Goal: Use online tool/utility: Utilize a website feature to perform a specific function

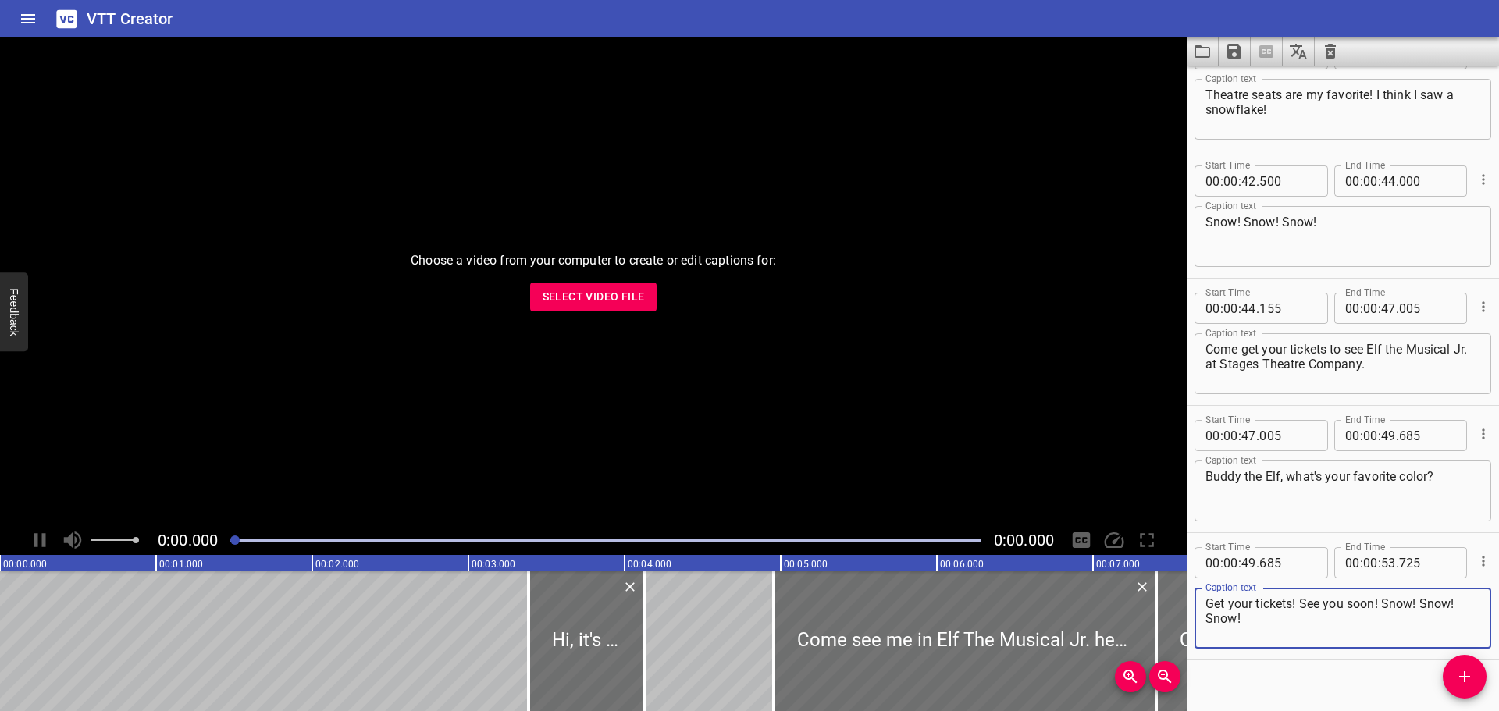
scroll to position [1591, 0]
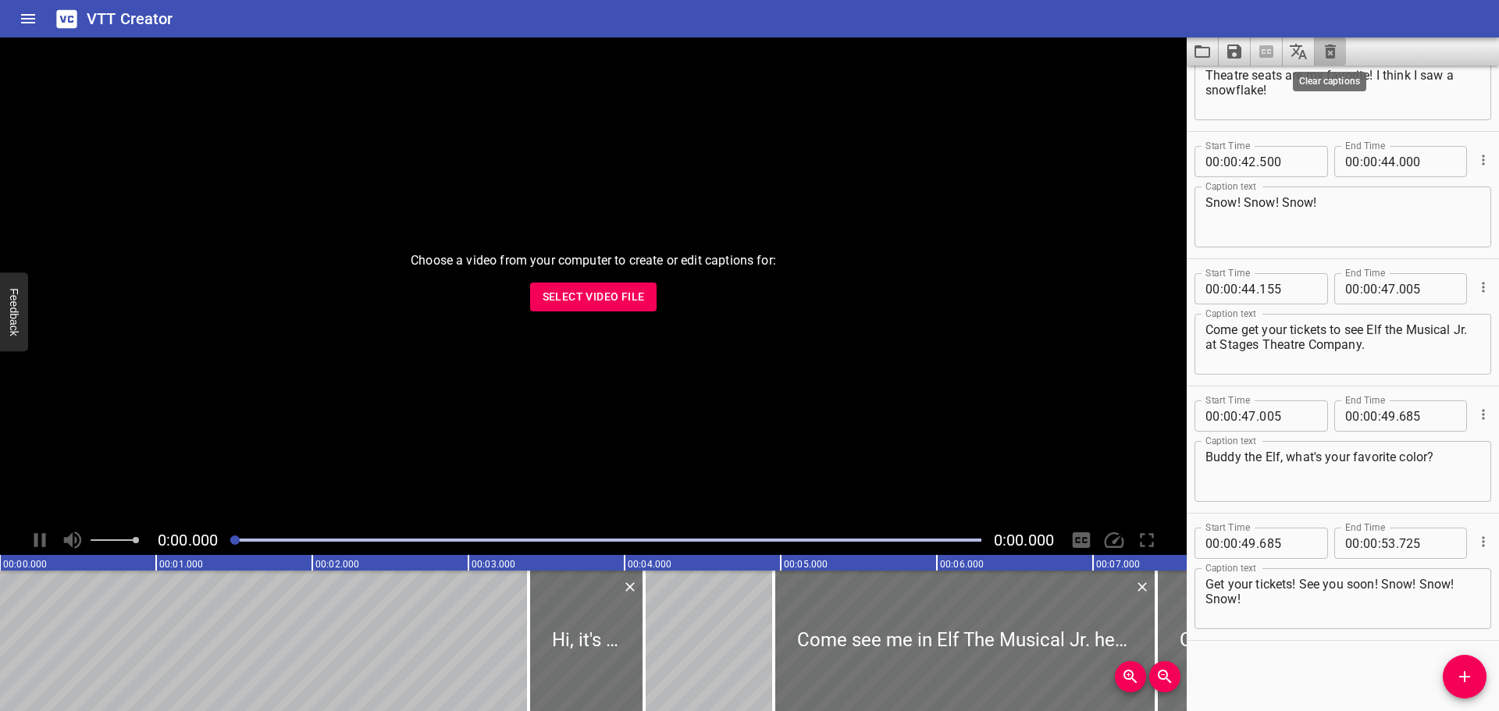
click at [1324, 45] on icon "Clear captions" at bounding box center [1330, 51] width 19 height 19
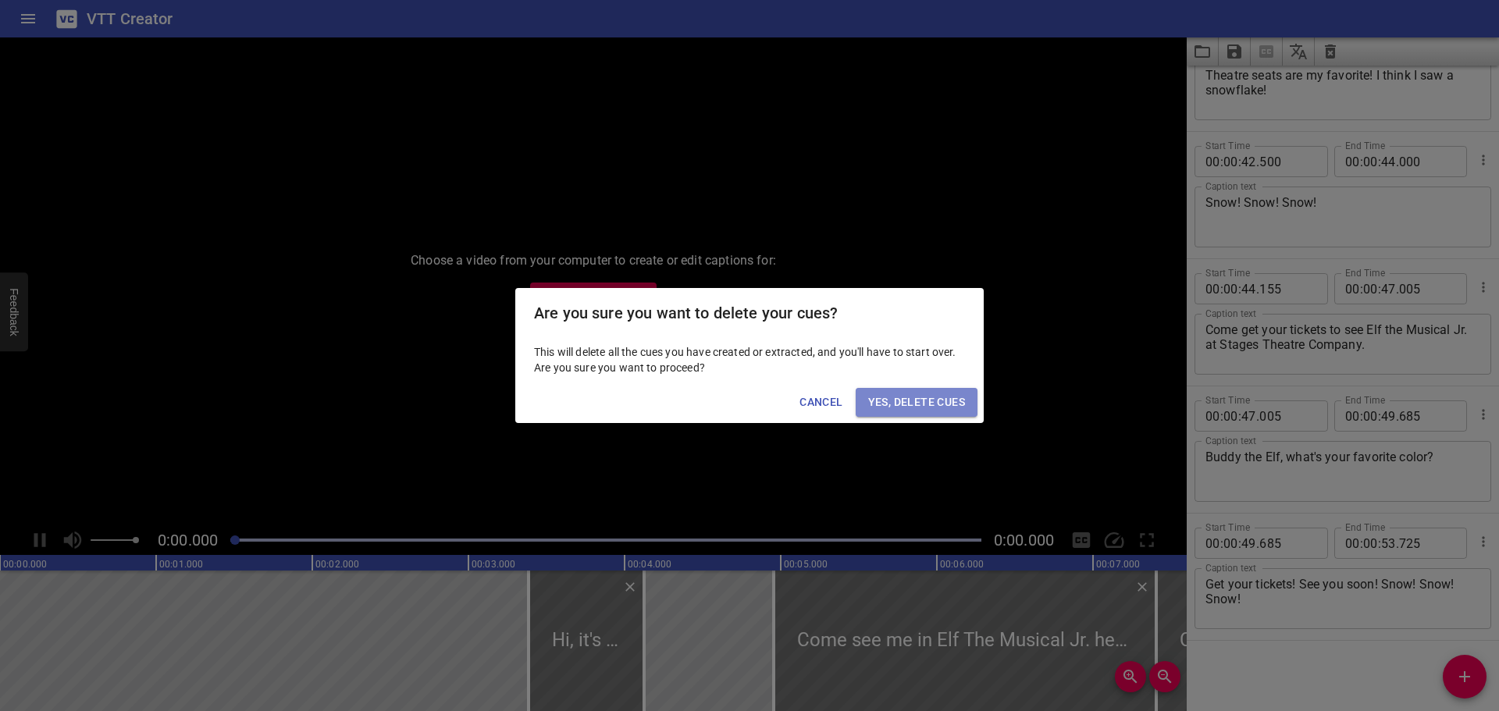
click at [906, 409] on span "Yes, Delete Cues" at bounding box center [916, 403] width 97 height 20
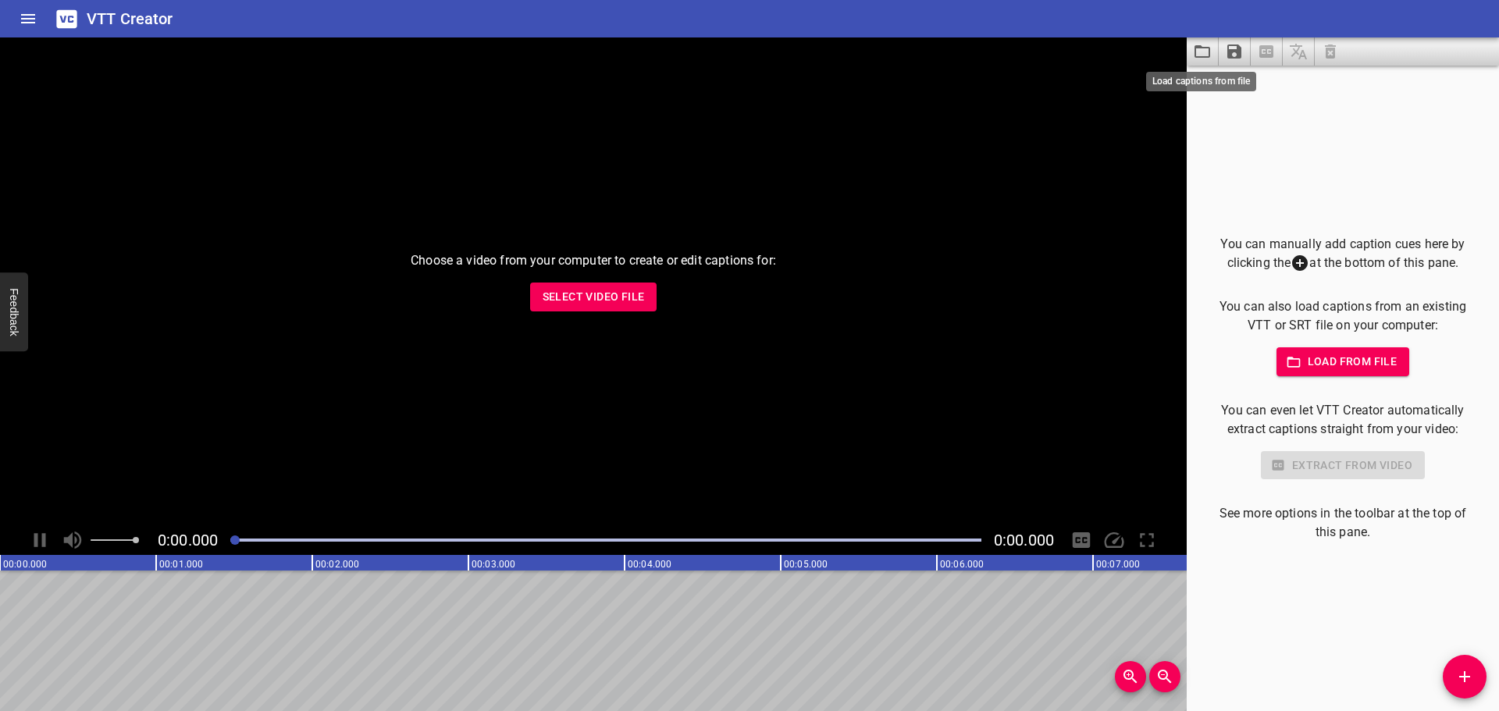
click at [1211, 55] on icon "Load captions from file" at bounding box center [1202, 51] width 19 height 19
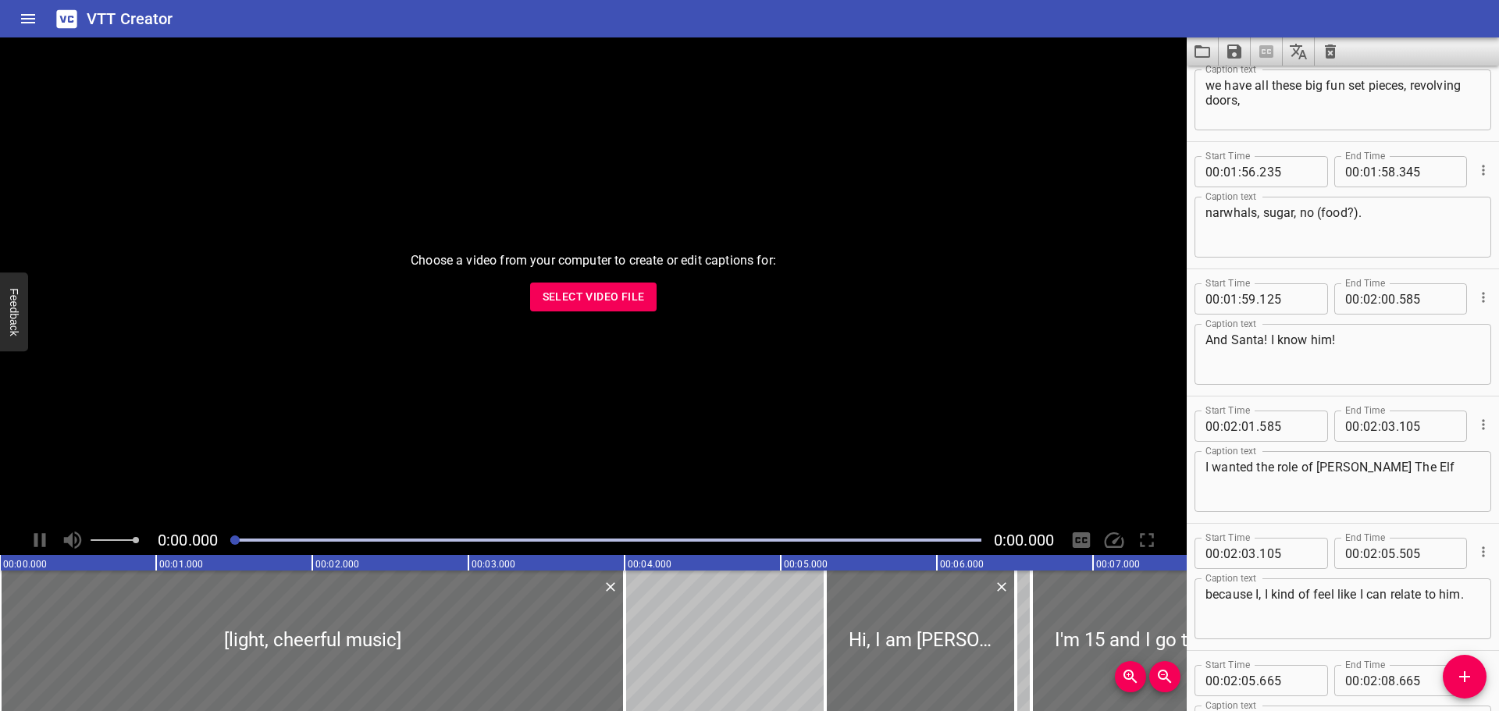
scroll to position [5244, 0]
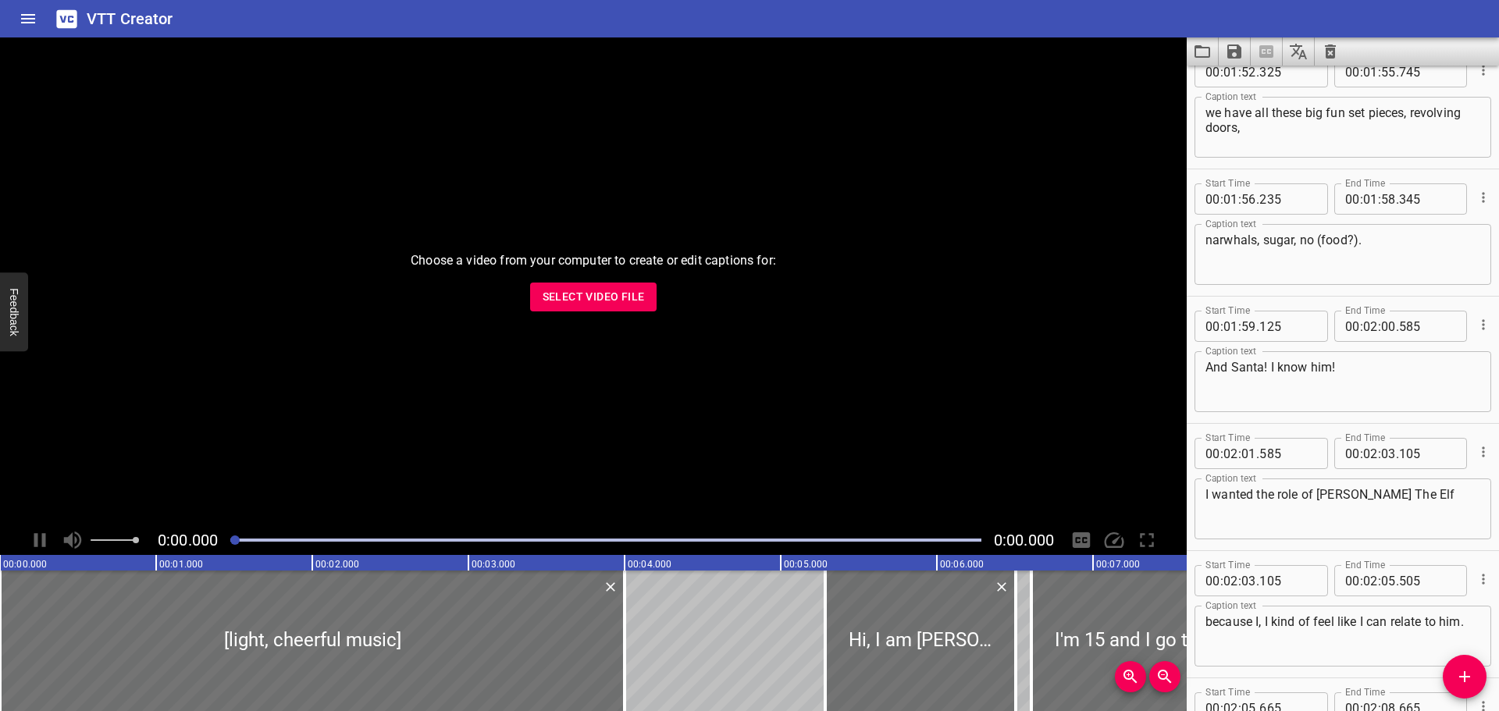
click at [1300, 245] on textarea "narwhals, sugar, no (food?)." at bounding box center [1342, 255] width 275 height 44
drag, startPoint x: 1382, startPoint y: 244, endPoint x: 1336, endPoint y: 246, distance: 45.3
click at [1336, 246] on textarea "narwhals, sugar, snow (food?)." at bounding box center [1342, 255] width 275 height 44
type textarea "narwhals, sugar, snow, food."
drag, startPoint x: 1329, startPoint y: 56, endPoint x: 1429, endPoint y: 52, distance: 100.0
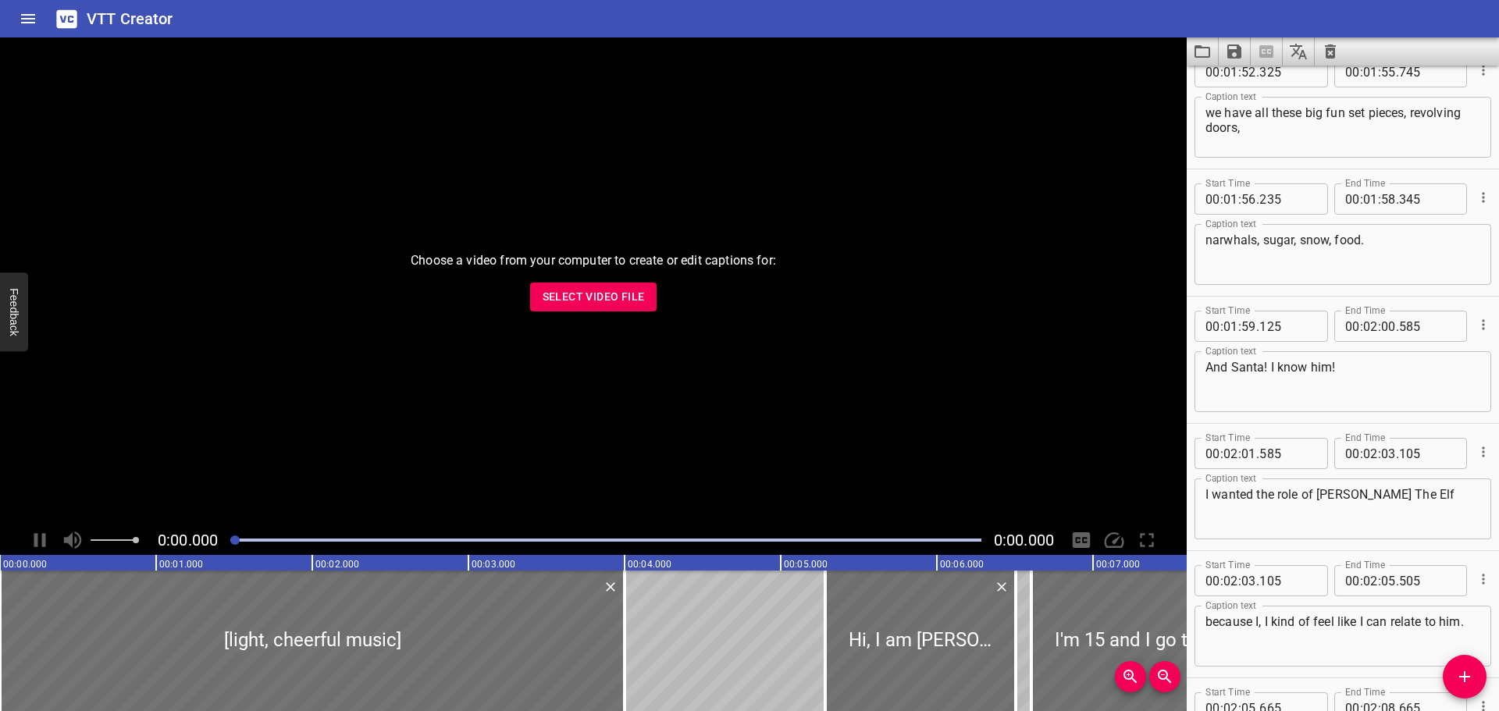
click at [1429, 52] on div at bounding box center [1343, 51] width 312 height 28
click at [1243, 42] on icon "Save captions to file" at bounding box center [1234, 51] width 19 height 19
click at [1258, 94] on li "Save to VTT file" at bounding box center [1276, 86] width 115 height 28
click at [1232, 55] on icon "Save captions to file" at bounding box center [1234, 51] width 14 height 14
click at [1277, 119] on li "Save to SRT file" at bounding box center [1276, 114] width 115 height 28
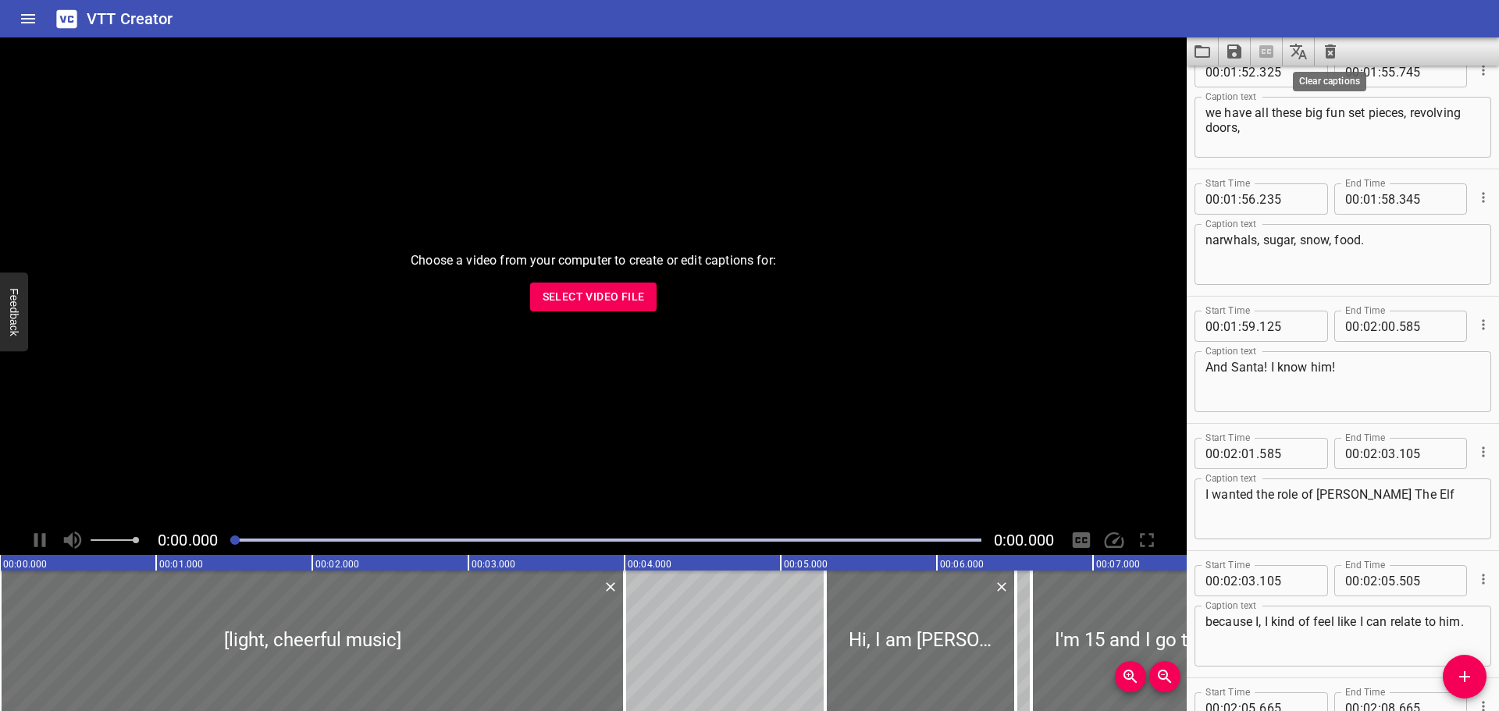
click at [1334, 49] on icon "Clear captions" at bounding box center [1330, 51] width 11 height 14
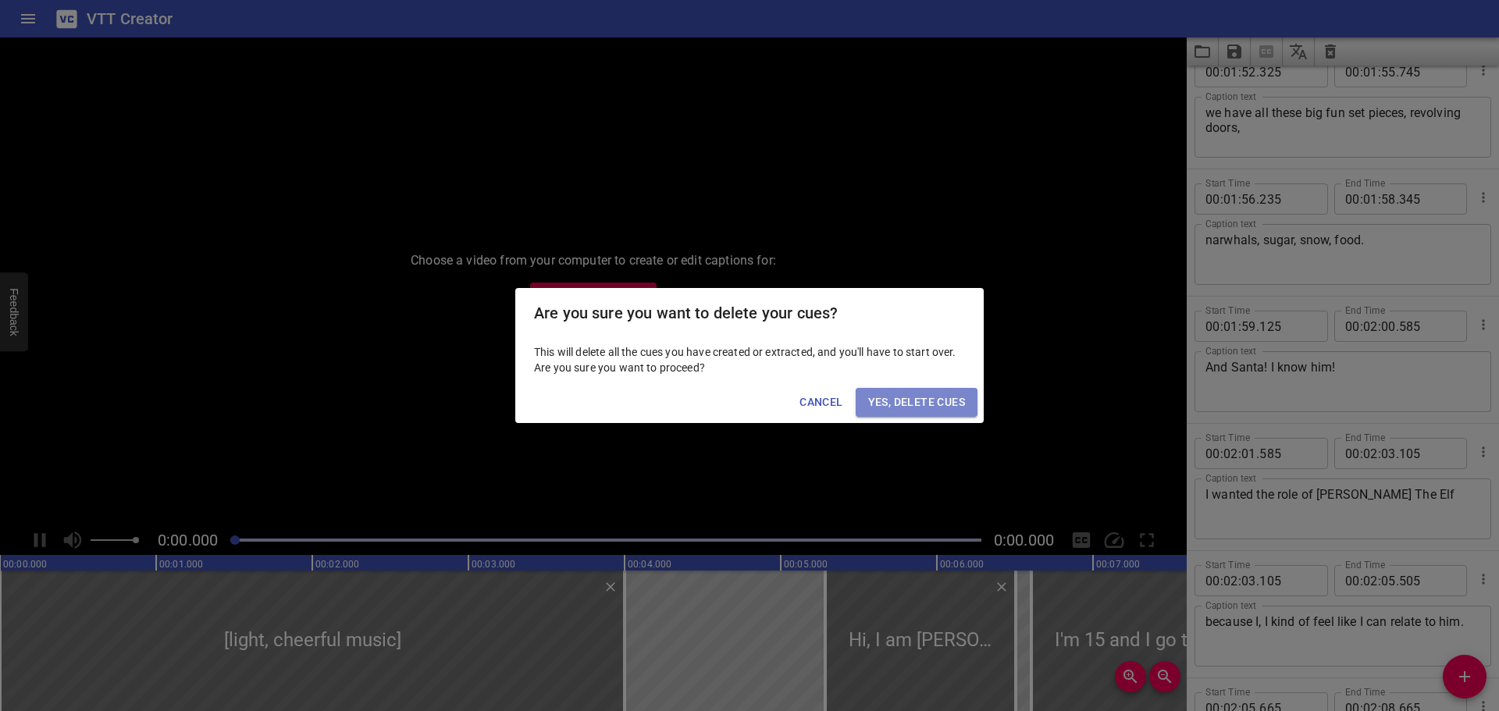
click at [920, 401] on span "Yes, Delete Cues" at bounding box center [916, 403] width 97 height 20
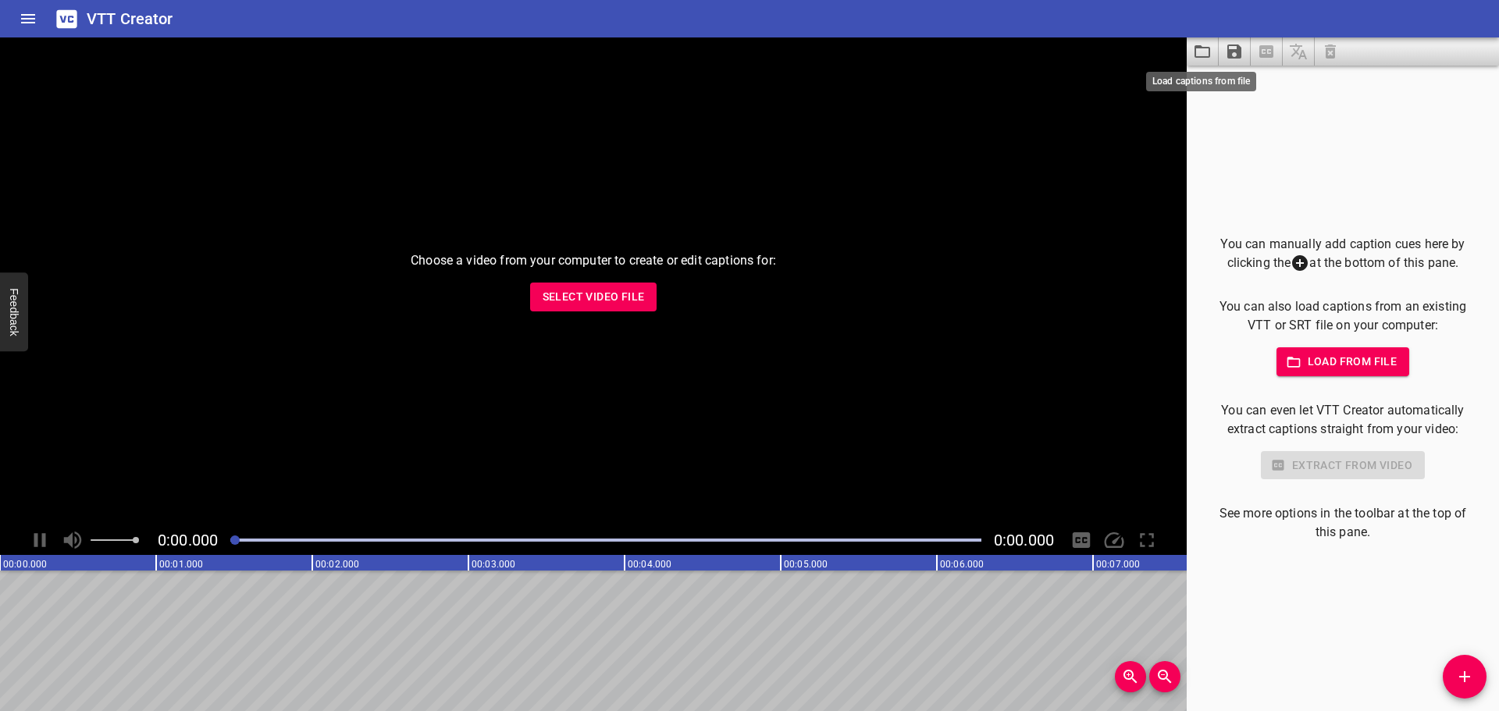
click at [1202, 50] on icon "Load captions from file" at bounding box center [1202, 51] width 19 height 19
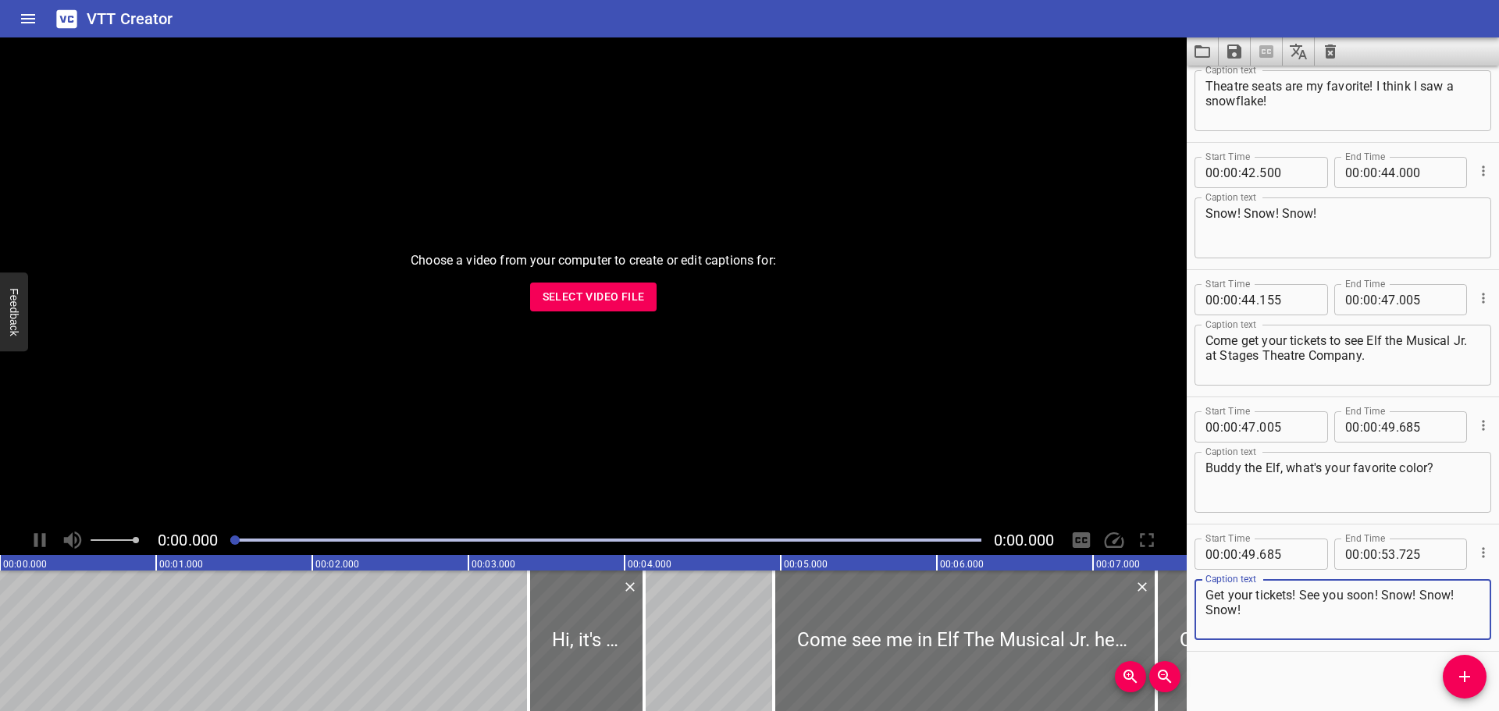
scroll to position [1591, 0]
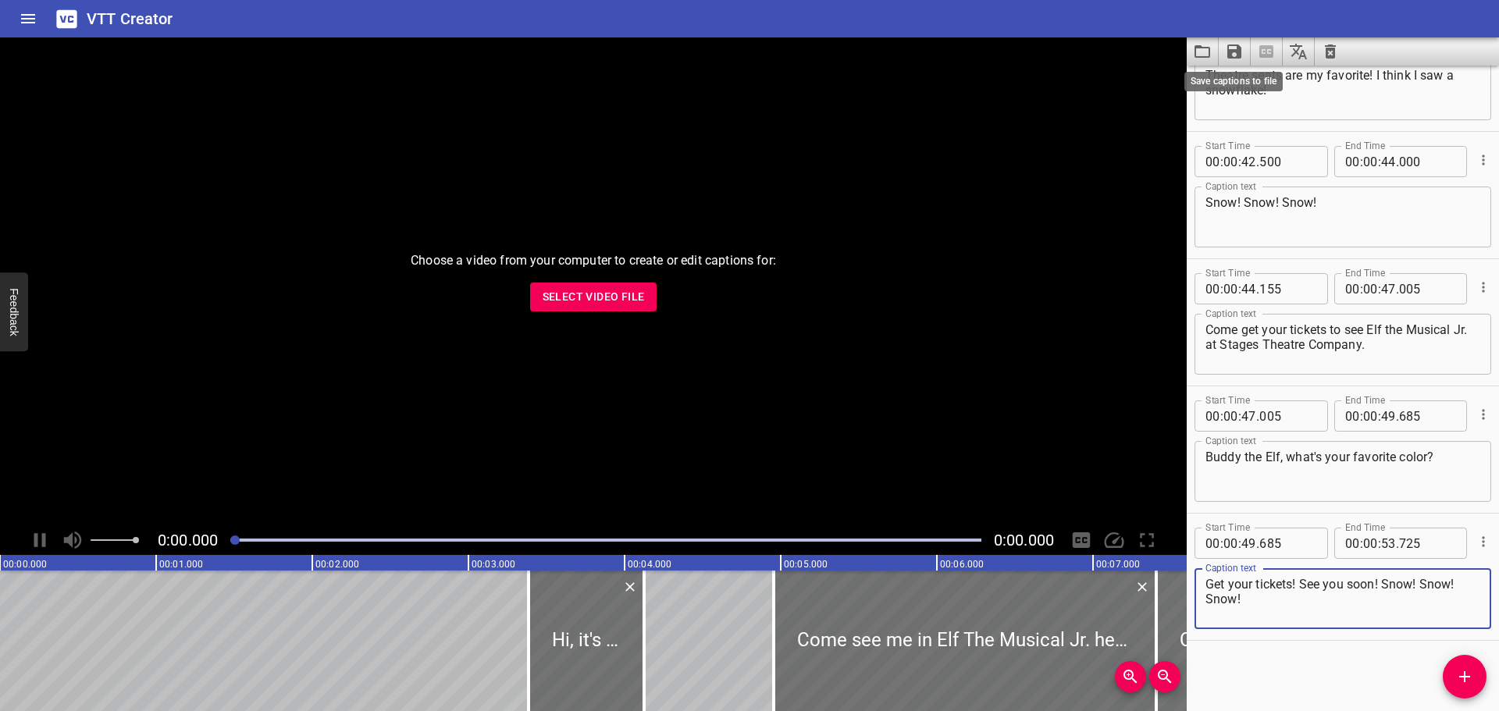
click at [1229, 46] on icon "Save captions to file" at bounding box center [1234, 51] width 14 height 14
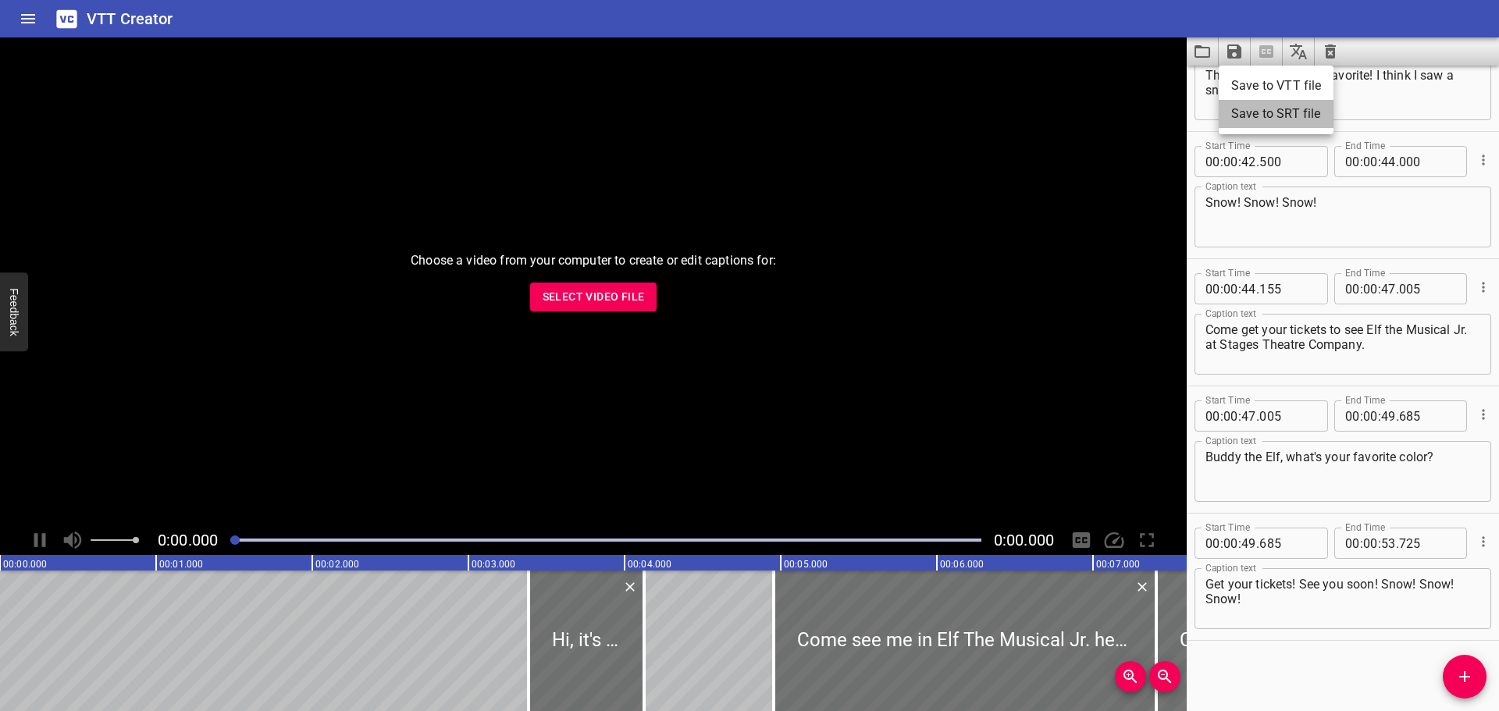
click at [1262, 118] on li "Save to SRT file" at bounding box center [1276, 114] width 115 height 28
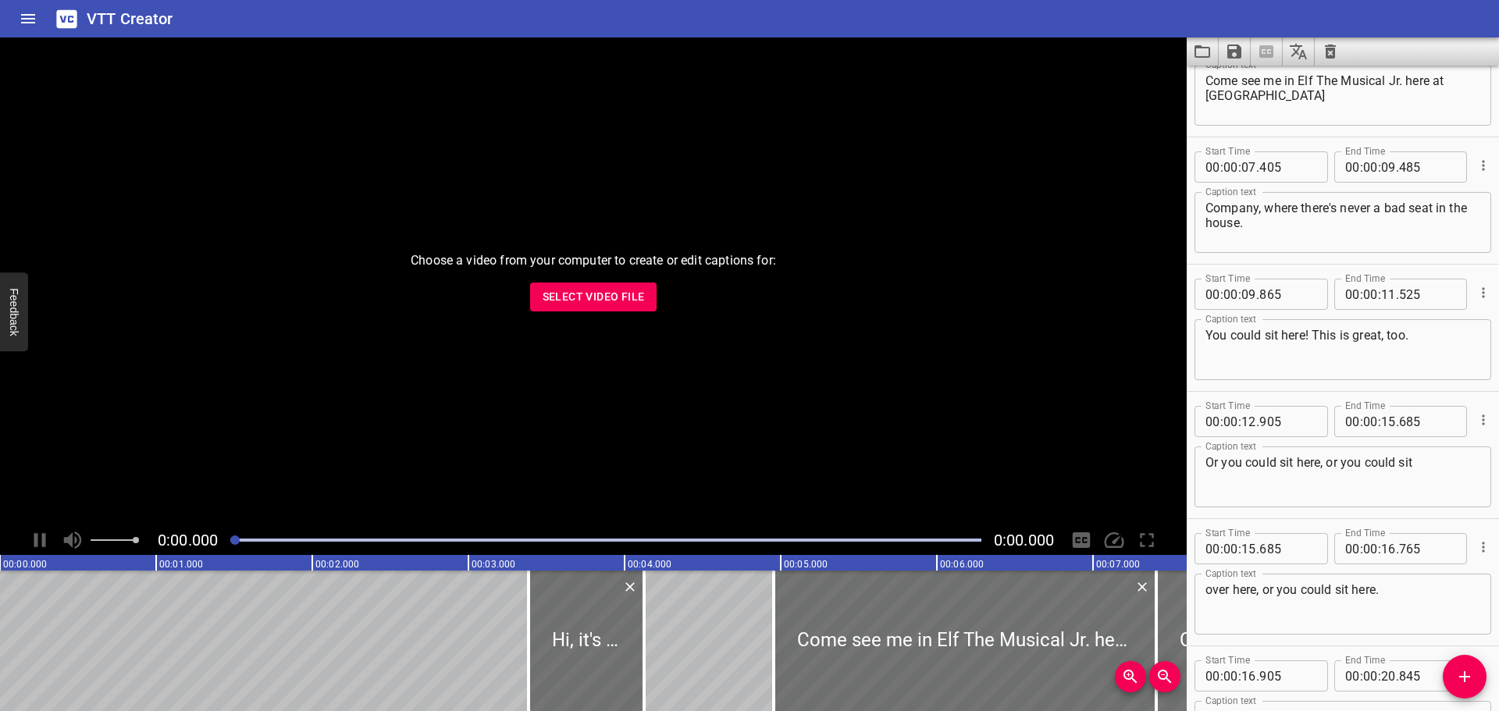
scroll to position [420, 0]
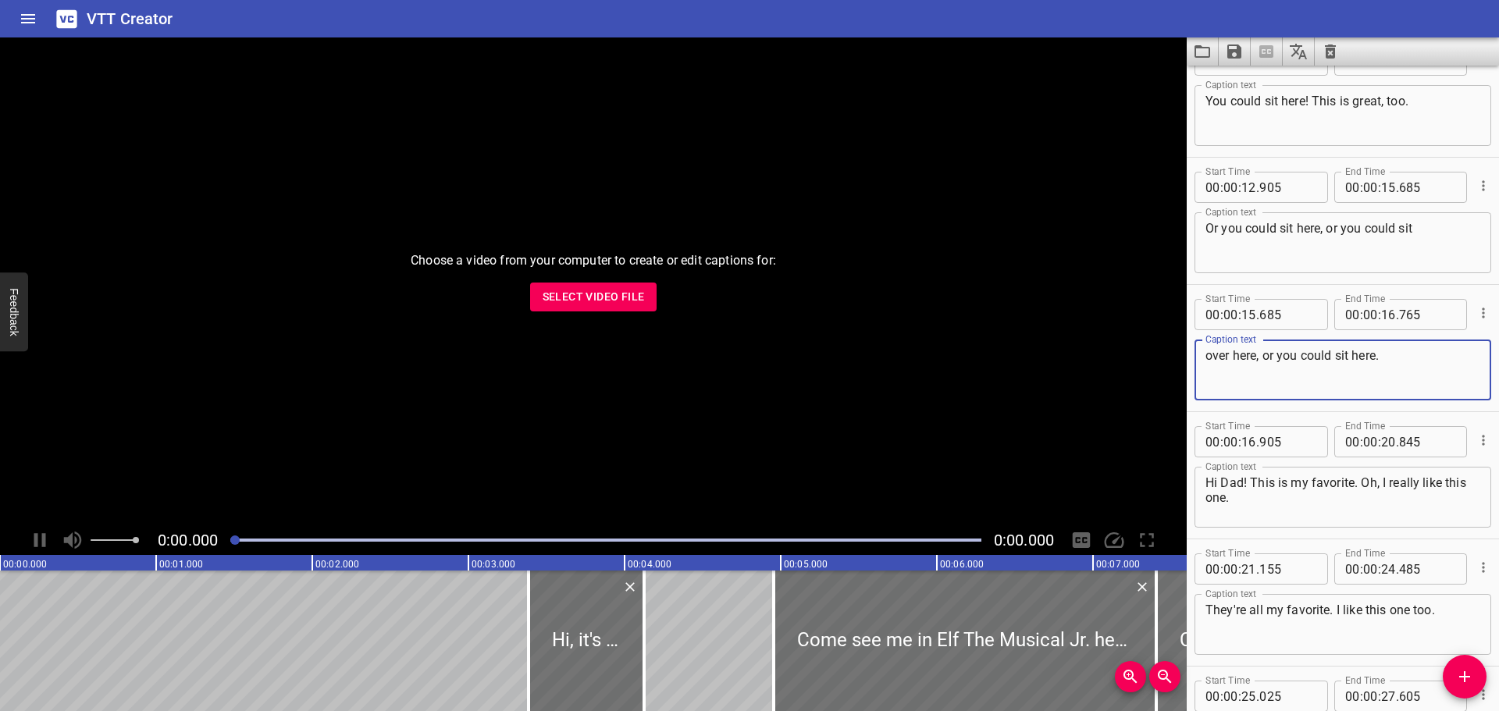
click at [1258, 354] on textarea "over here, or you could sit here." at bounding box center [1342, 370] width 275 height 44
click at [1269, 354] on textarea "over here! or you could sit here." at bounding box center [1342, 370] width 275 height 44
click at [1417, 360] on textarea "over here! Or you could sit here." at bounding box center [1342, 370] width 275 height 44
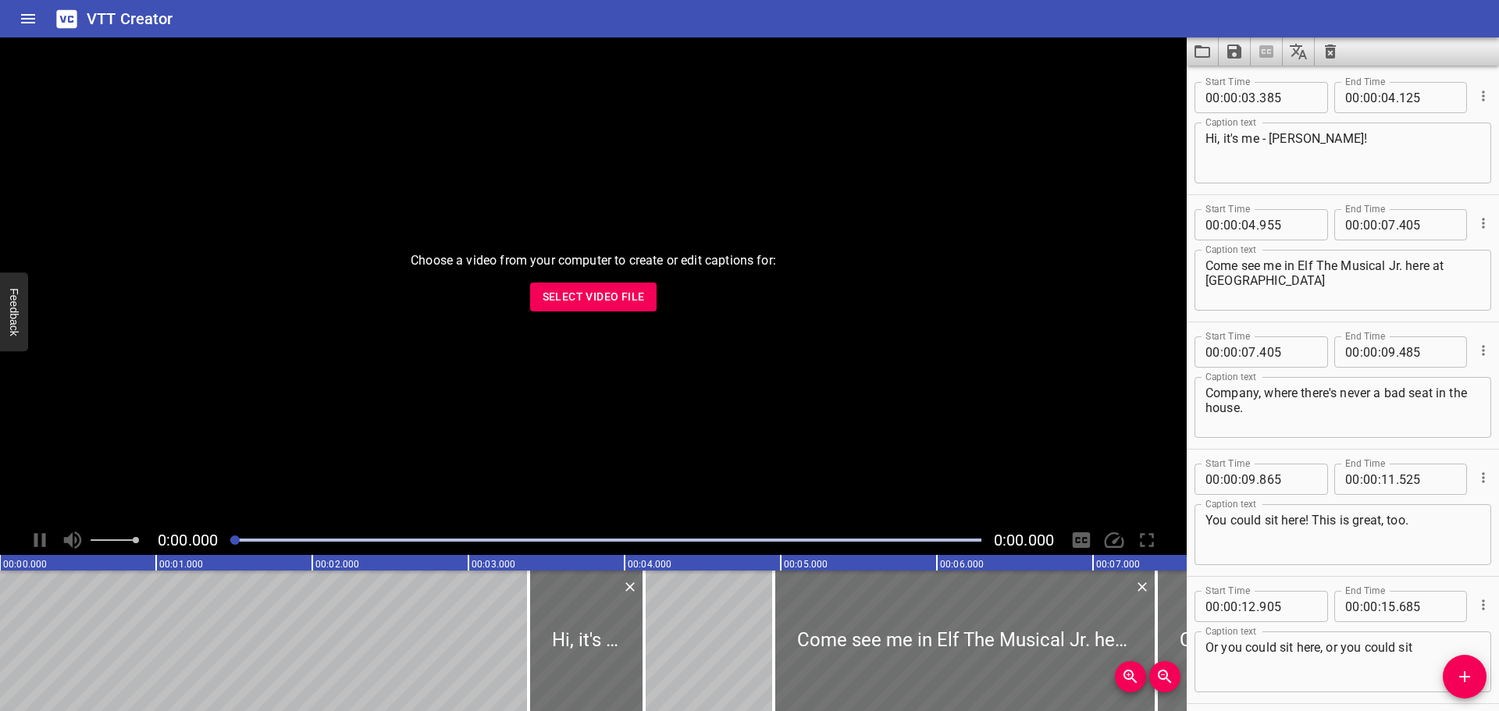
scroll to position [0, 0]
type textarea "over here! Or you could sit here."
click at [1472, 672] on icon "Add Cue" at bounding box center [1464, 676] width 19 height 19
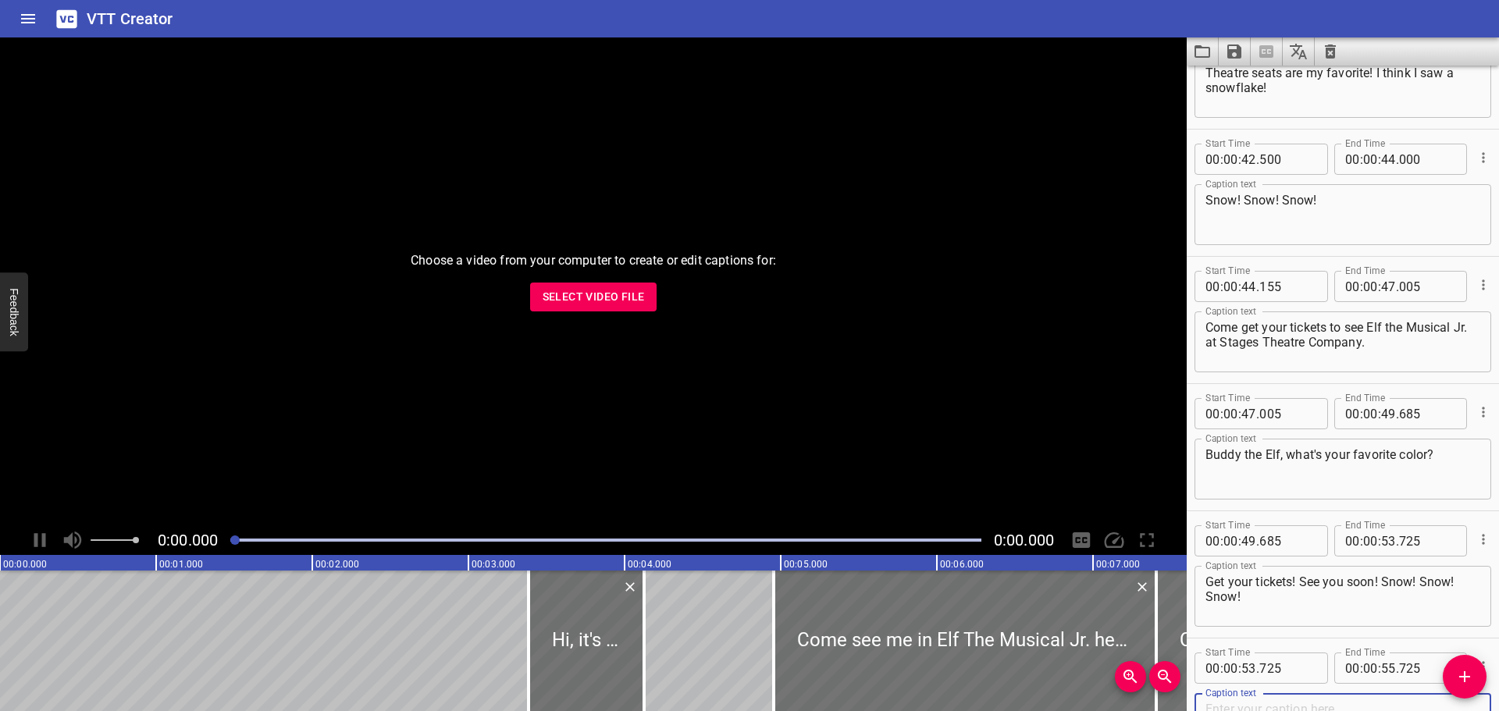
scroll to position [1718, 0]
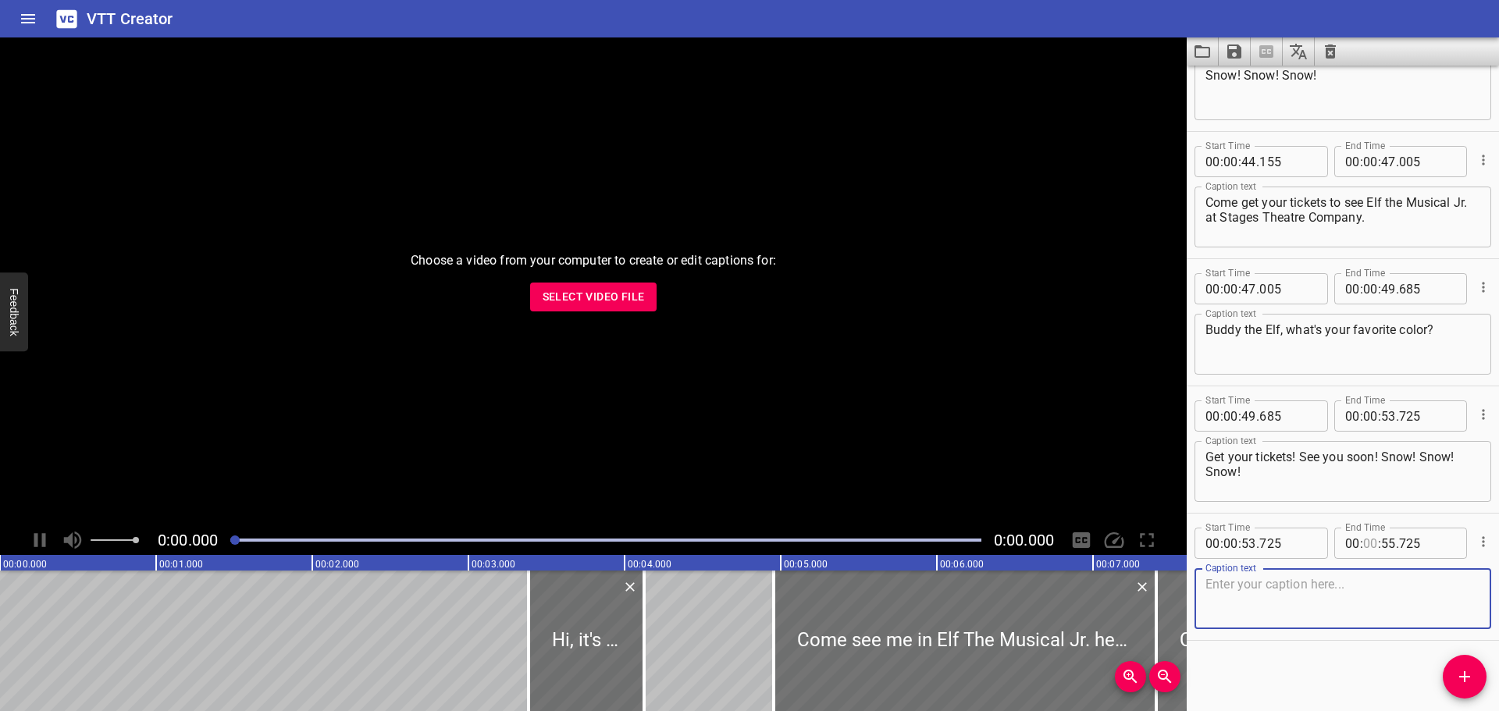
click at [1364, 546] on input "number" at bounding box center [1370, 543] width 15 height 31
type input "03"
type input "05"
type input "00"
type input "000"
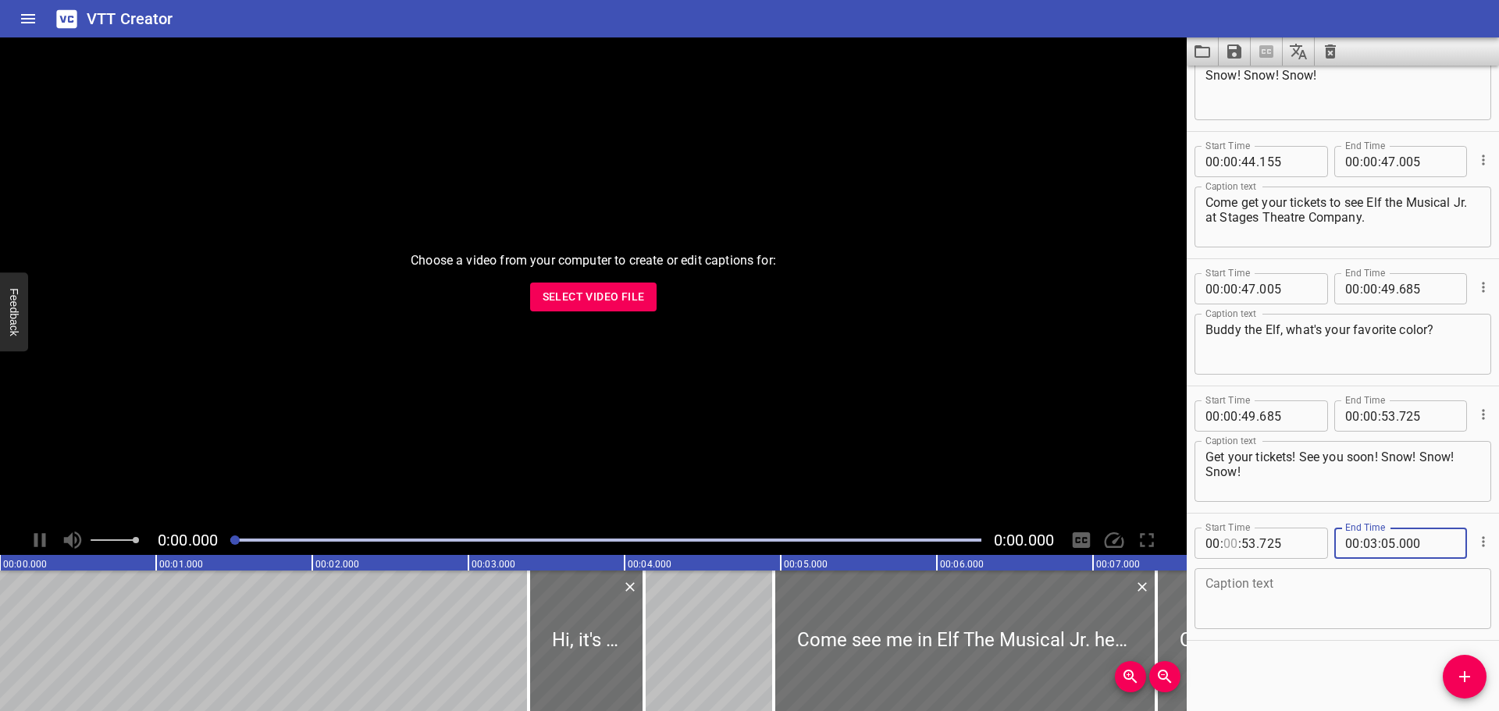
click at [1238, 546] on input "number" at bounding box center [1230, 543] width 15 height 31
type input "00"
click at [1256, 543] on input "number" at bounding box center [1248, 543] width 15 height 31
type input "00"
type input "000"
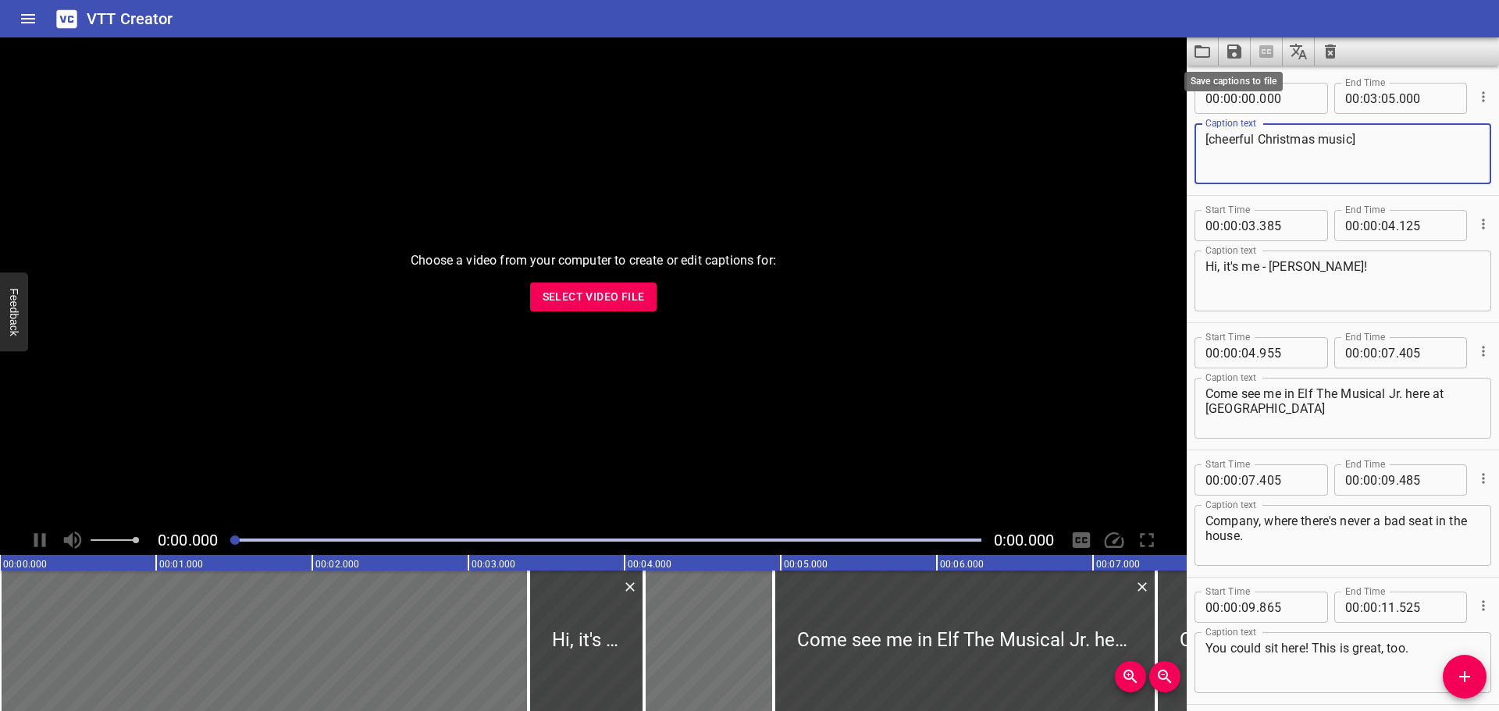
type textarea "[cheerful Christmas music]"
click at [1230, 48] on icon "Save captions to file" at bounding box center [1234, 51] width 19 height 19
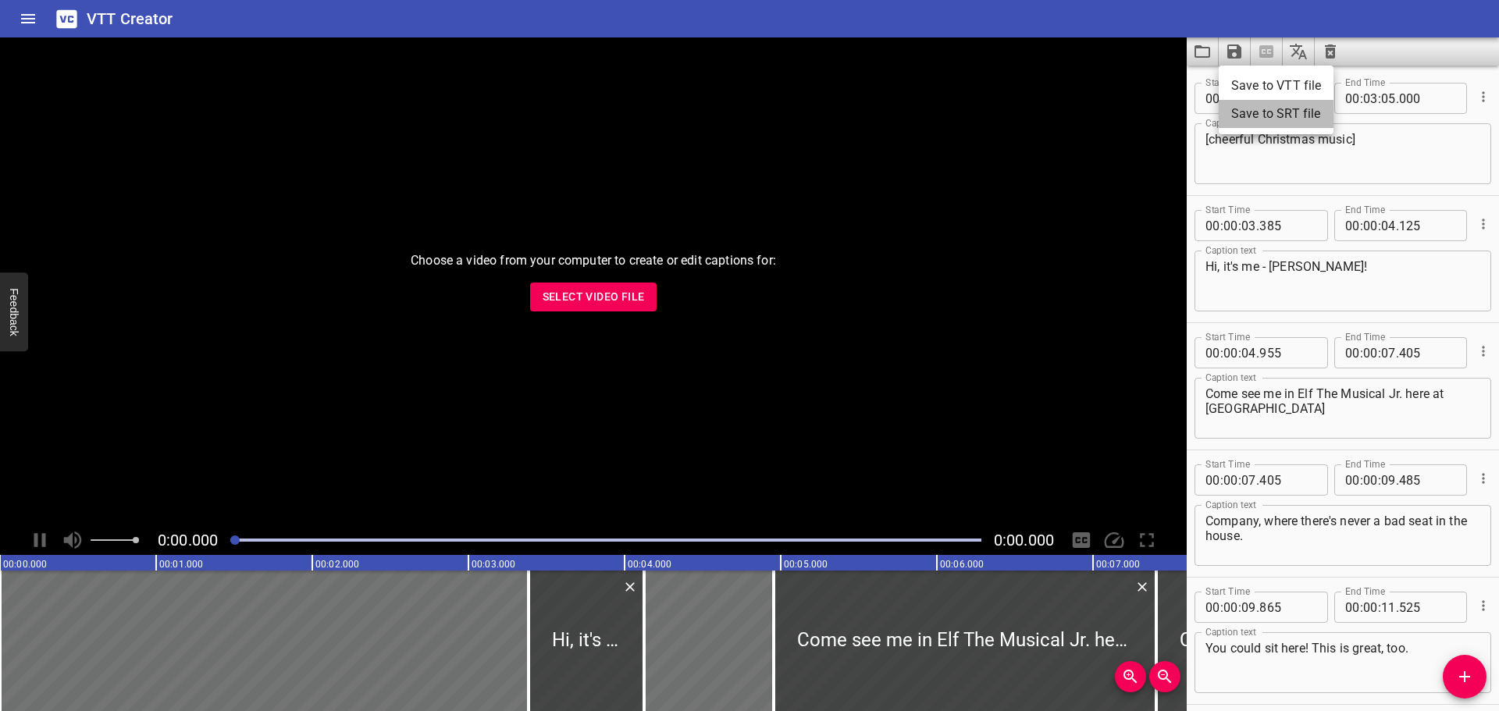
click at [1252, 112] on li "Save to SRT file" at bounding box center [1276, 114] width 115 height 28
click at [1214, 57] on button "Load captions from file" at bounding box center [1203, 51] width 32 height 28
click at [1338, 42] on icon "Clear captions" at bounding box center [1330, 51] width 19 height 19
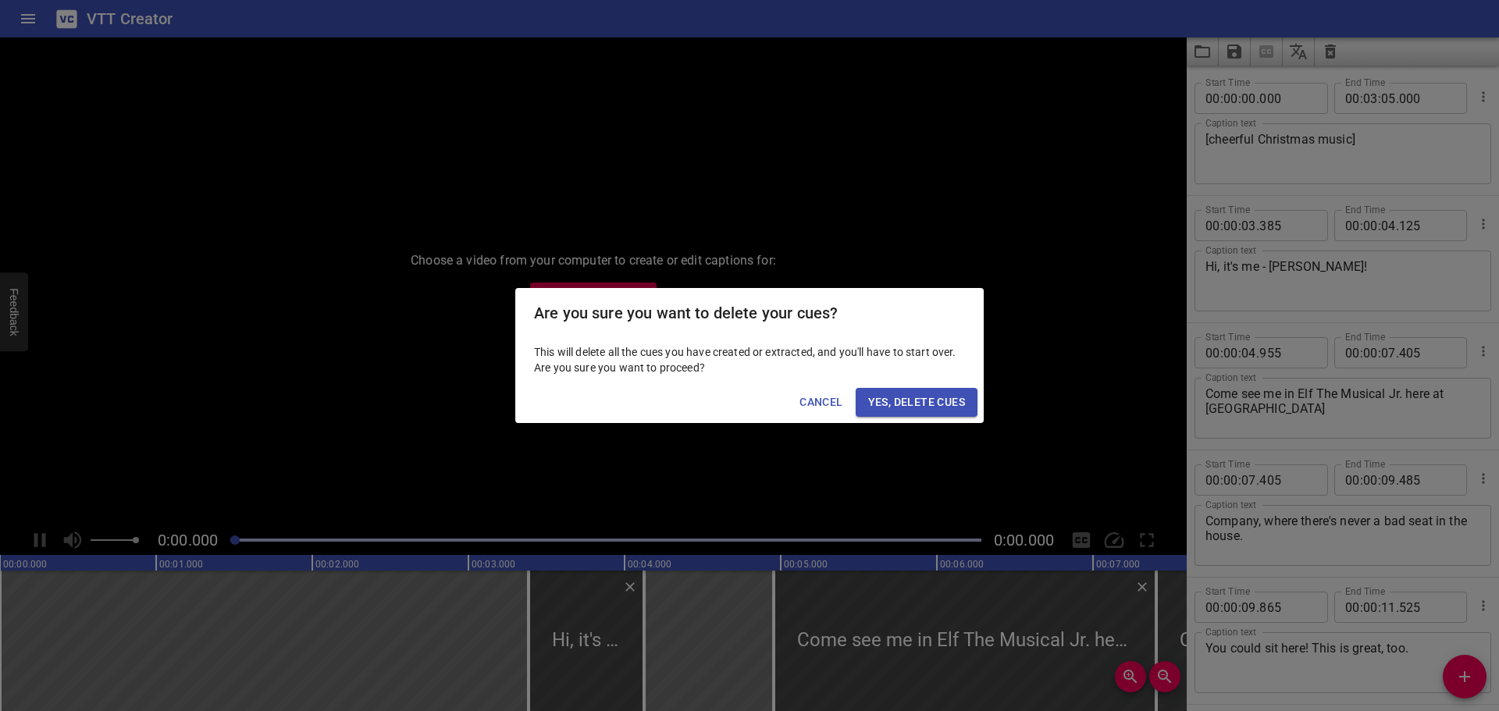
click at [913, 400] on span "Yes, Delete Cues" at bounding box center [916, 403] width 97 height 20
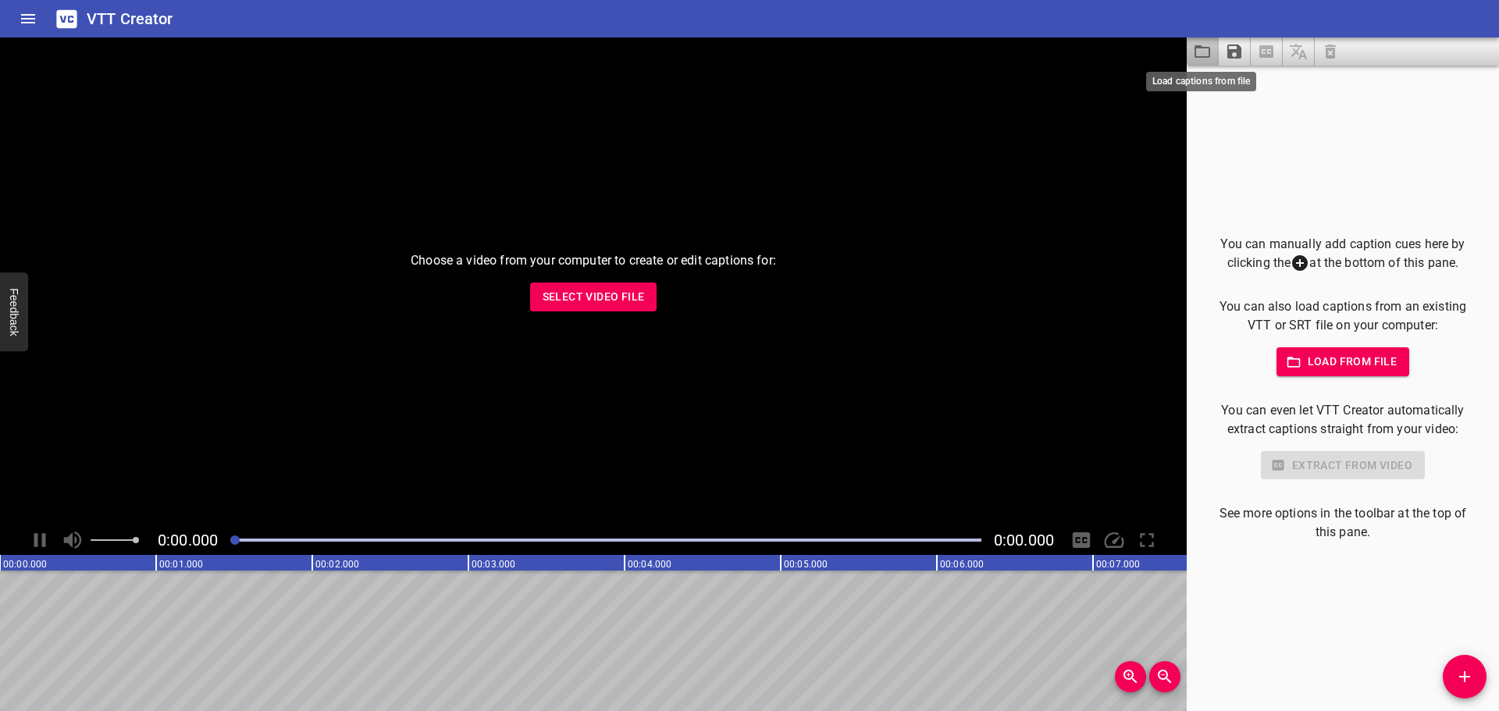
click at [1207, 51] on icon "Load captions from file" at bounding box center [1202, 51] width 19 height 19
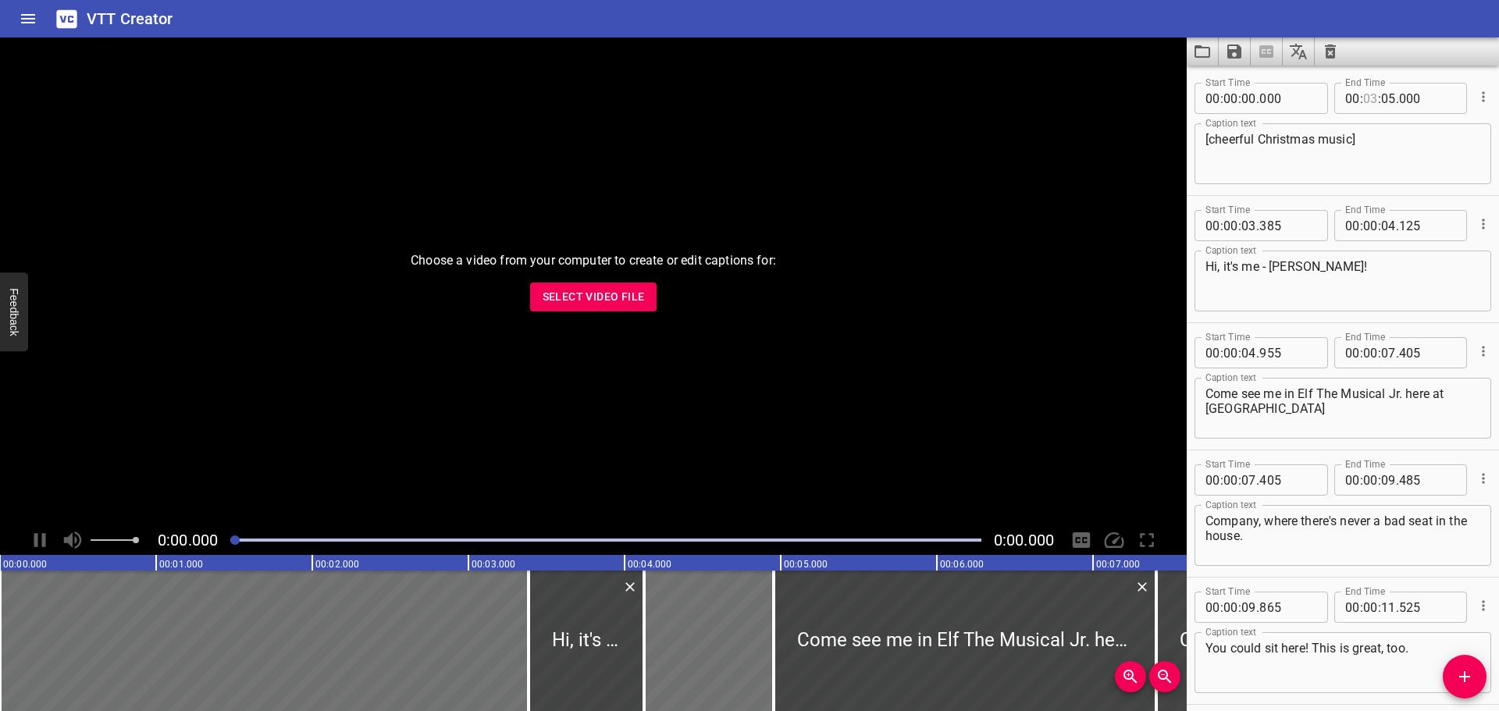
click at [1366, 98] on input "number" at bounding box center [1370, 98] width 15 height 31
type input "00"
type input "03"
type input "005"
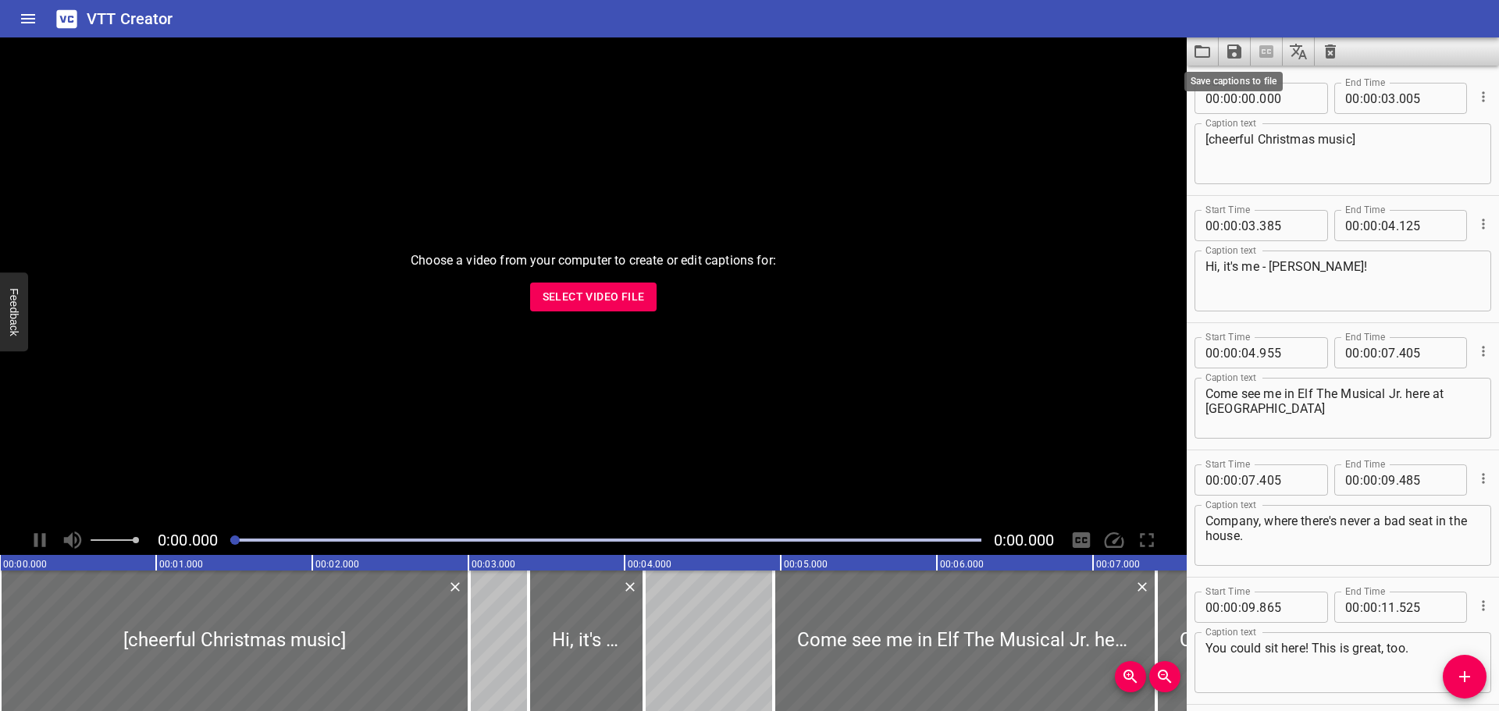
click at [1237, 50] on icon "Save captions to file" at bounding box center [1234, 51] width 14 height 14
click at [1258, 118] on li "Save to SRT file" at bounding box center [1276, 114] width 115 height 28
click at [1458, 19] on div "VTT Creator" at bounding box center [749, 18] width 1499 height 37
click at [1197, 47] on icon "Load captions from file" at bounding box center [1202, 51] width 16 height 12
click at [1284, 98] on input "number" at bounding box center [1287, 98] width 57 height 31
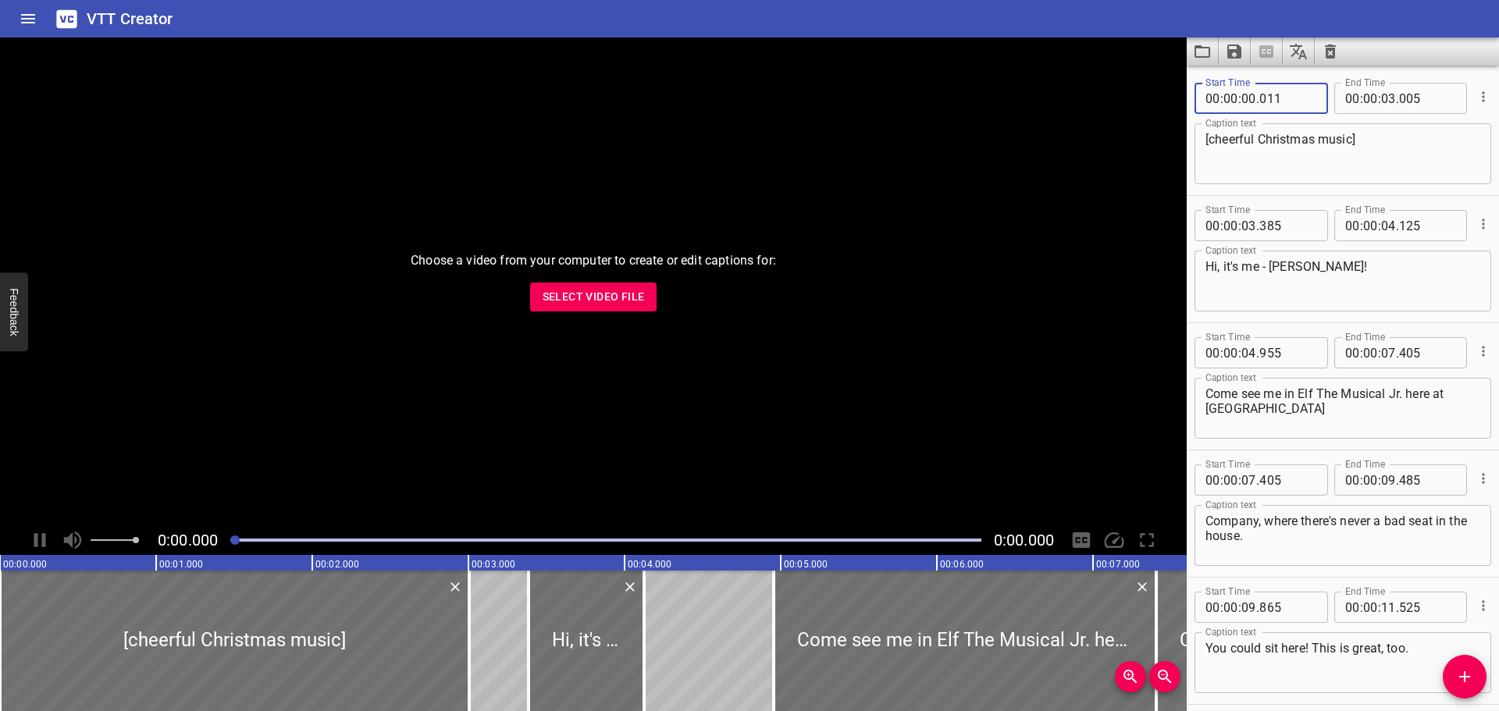
type input "011"
click at [1381, 96] on input "number" at bounding box center [1388, 98] width 15 height 31
type input "02"
type input "019"
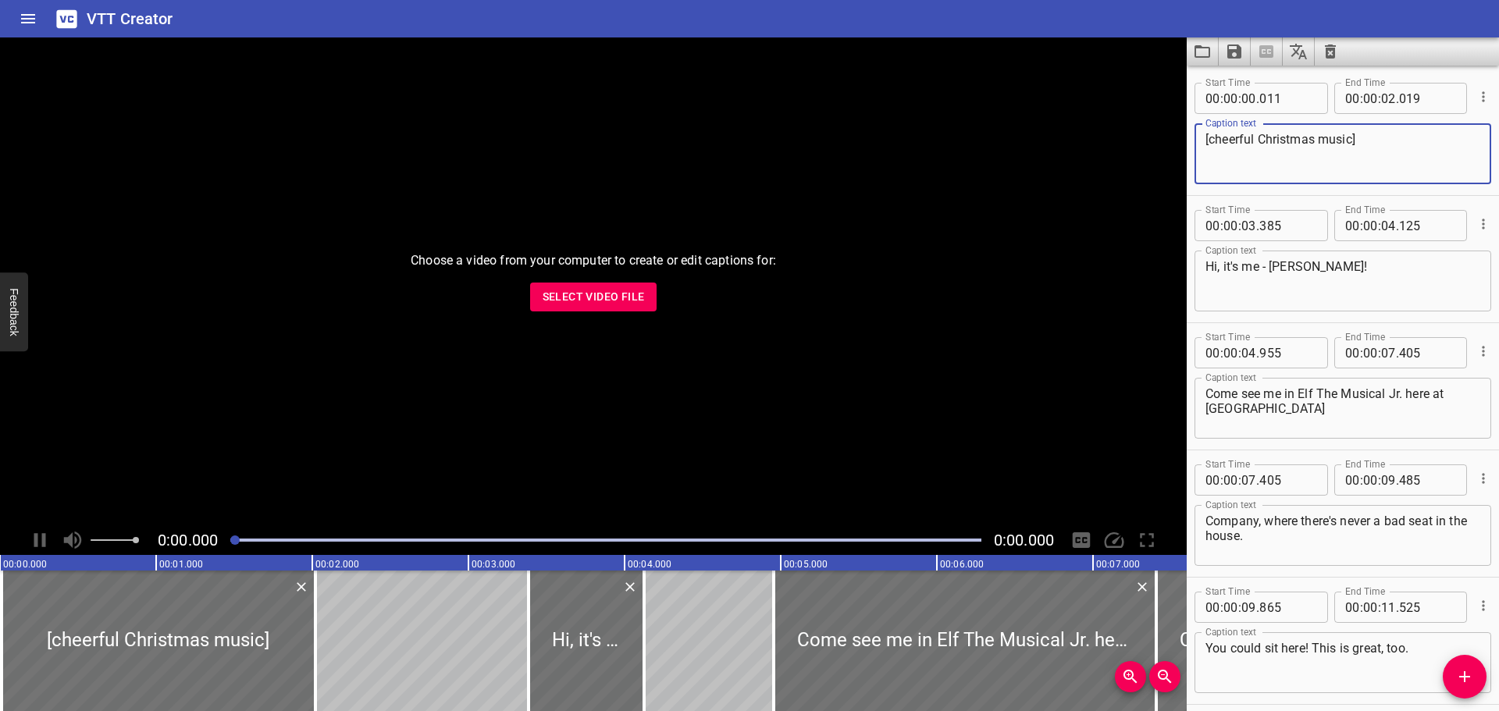
click at [1380, 151] on textarea "[cheerful Christmas music]" at bounding box center [1342, 154] width 275 height 44
click at [1238, 46] on icon "Save captions to file" at bounding box center [1234, 51] width 14 height 14
click at [1404, 160] on div at bounding box center [749, 355] width 1499 height 711
click at [1242, 48] on icon "Save captions to file" at bounding box center [1234, 51] width 19 height 19
click at [1244, 83] on li "Save to VTT file" at bounding box center [1276, 86] width 115 height 28
